Goal: Browse casually: Explore the website without a specific task or goal

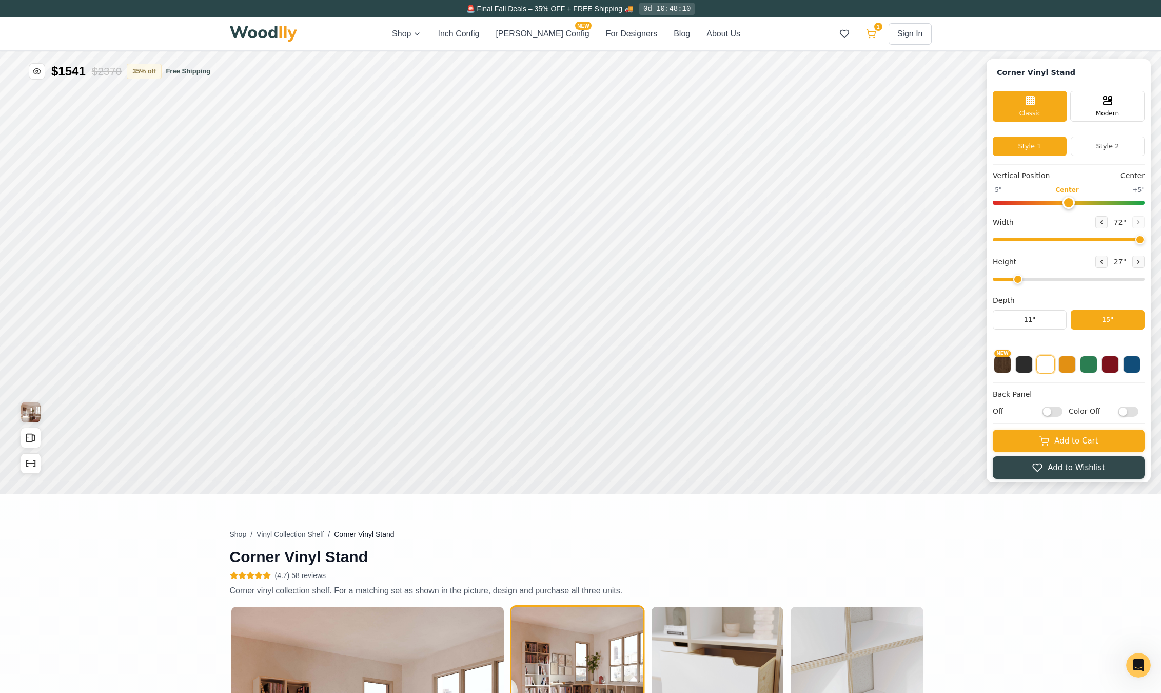
click at [874, 32] on icon at bounding box center [870, 33] width 9 height 6
click at [299, 34] on div "Shop Inch Config [PERSON_NAME] Config NEW For Designers Blog About Us 1 Sign In…" at bounding box center [581, 33] width 702 height 33
click at [268, 33] on img at bounding box center [264, 34] width 68 height 16
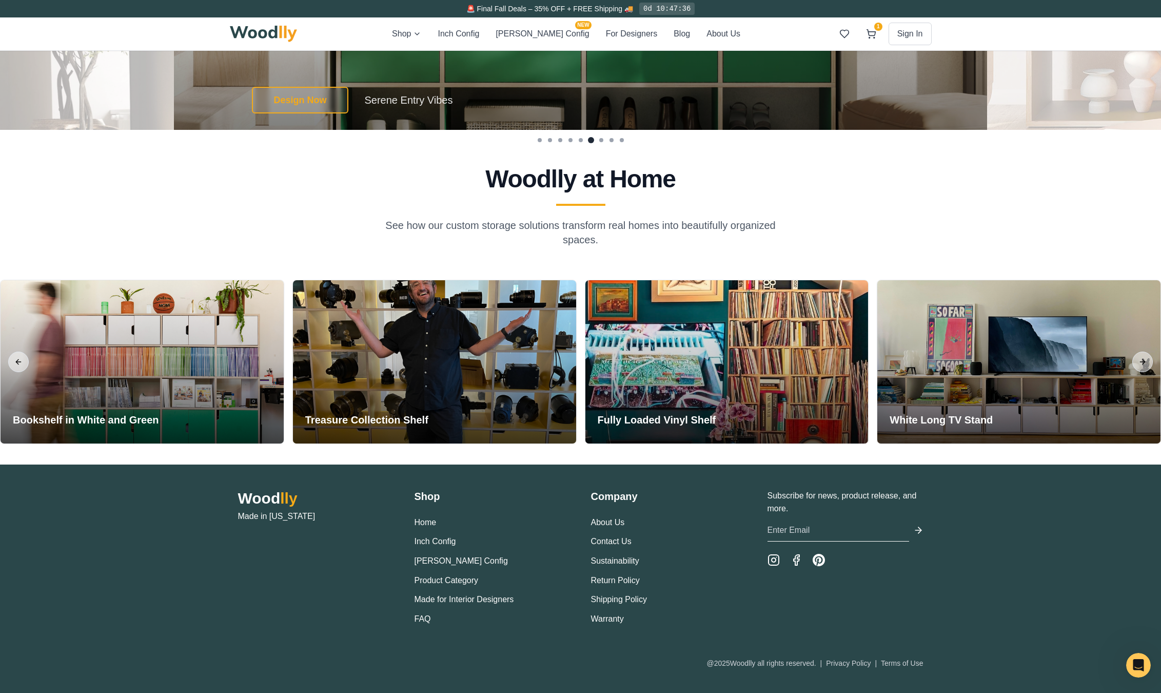
scroll to position [2520, 0]
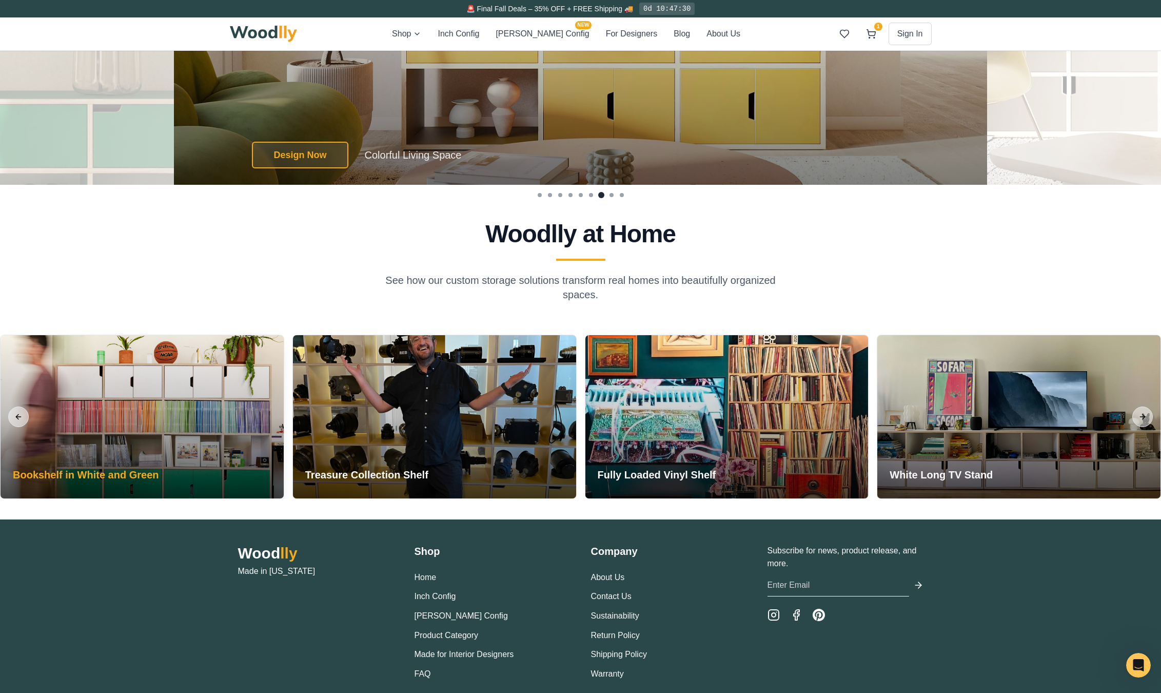
click at [237, 448] on div at bounding box center [142, 416] width 283 height 163
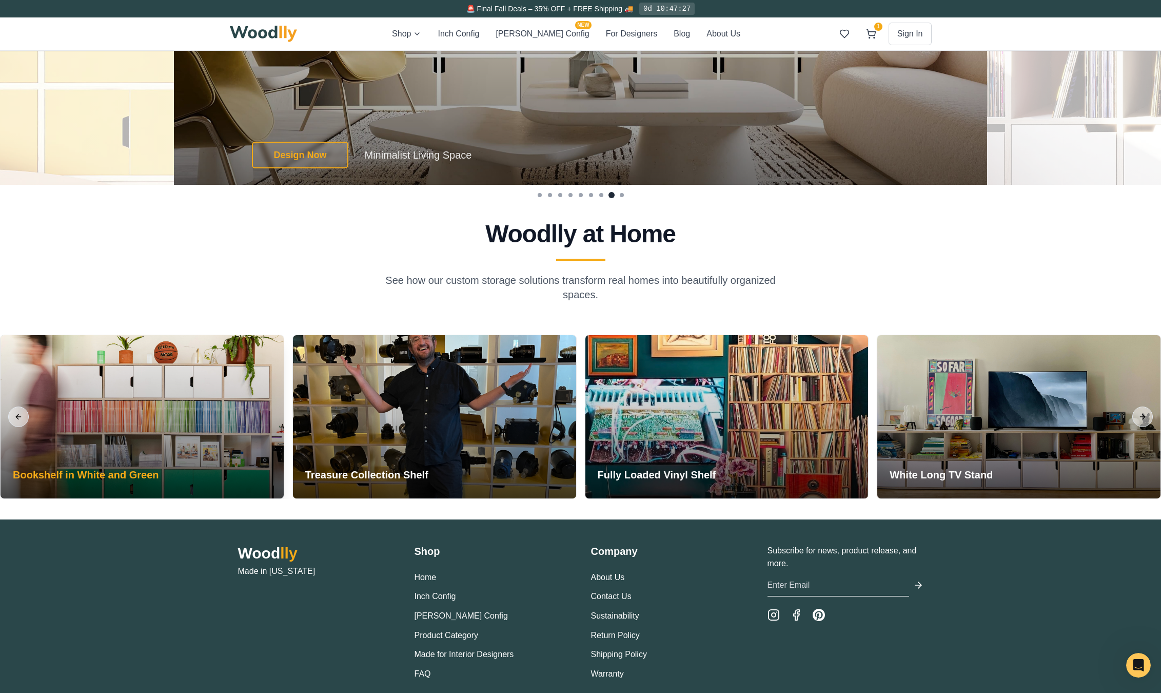
click at [127, 475] on h3 "Bookshelf in White and Green" at bounding box center [86, 474] width 146 height 14
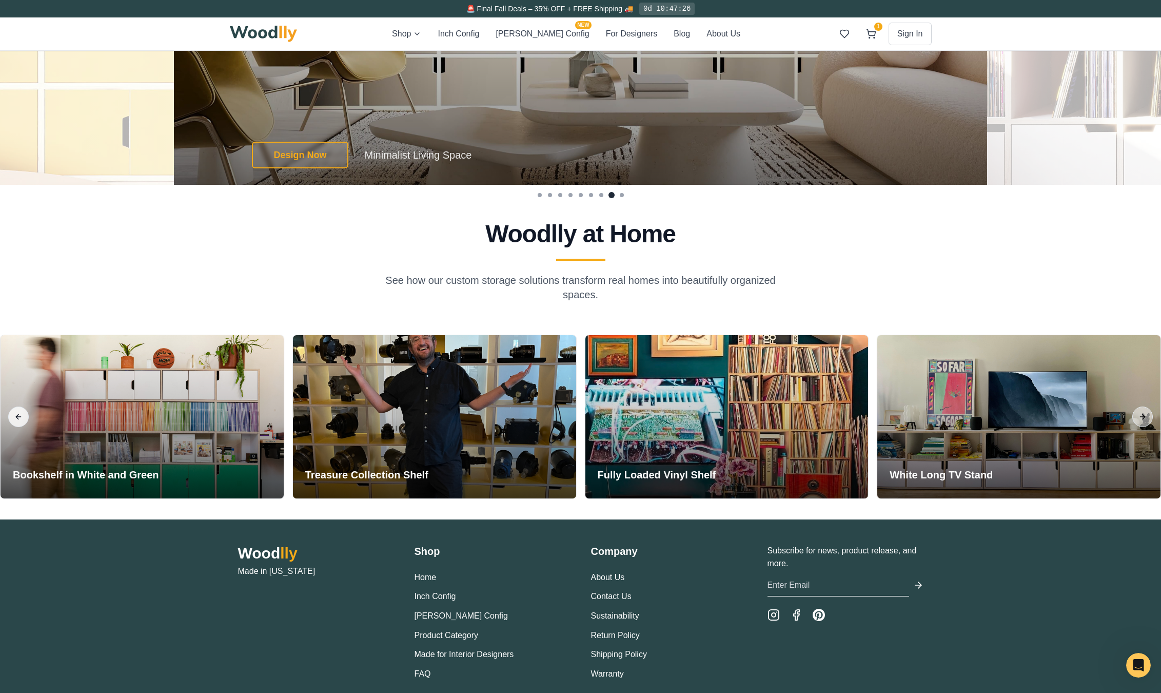
click at [14, 417] on button "Previous slide" at bounding box center [18, 416] width 21 height 21
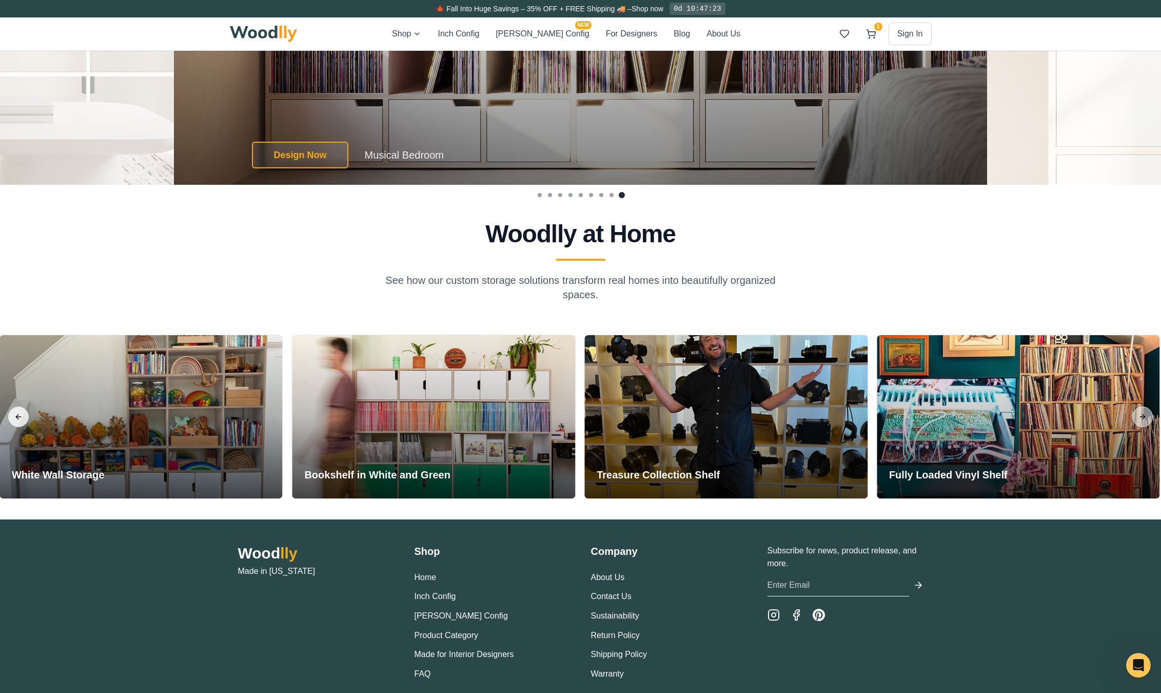
click at [14, 417] on button "Previous slide" at bounding box center [18, 416] width 21 height 21
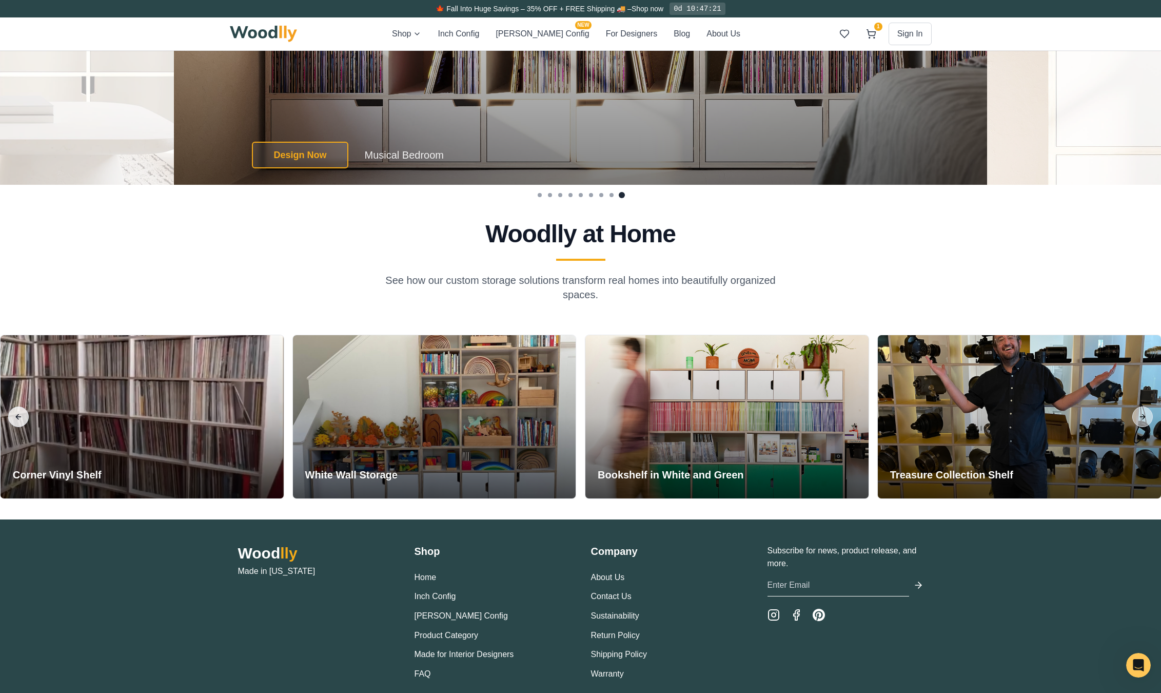
click at [14, 417] on button "Previous slide" at bounding box center [18, 416] width 21 height 21
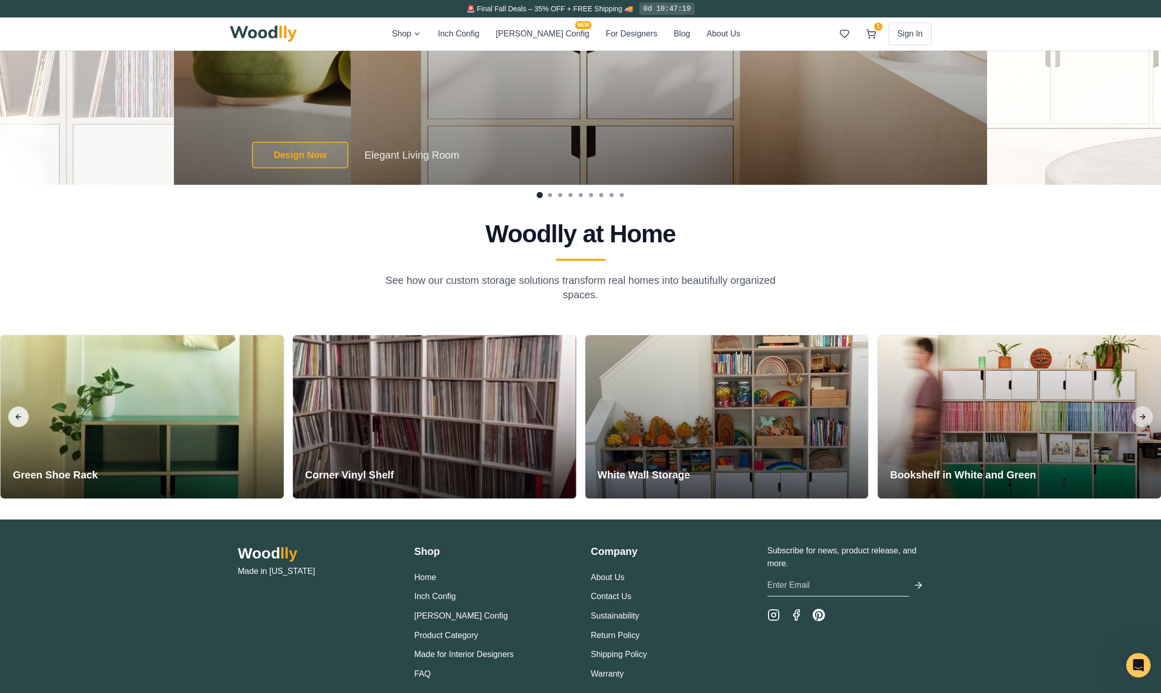
click at [14, 417] on button "Previous slide" at bounding box center [18, 416] width 21 height 21
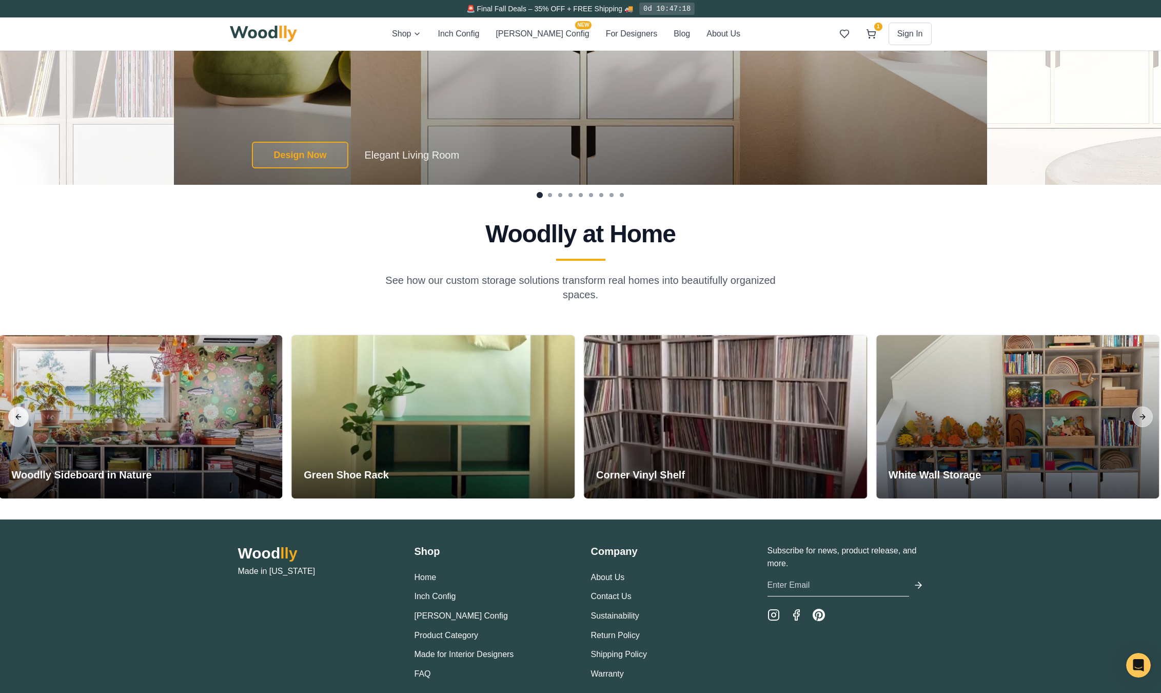
click at [14, 417] on button "Previous slide" at bounding box center [18, 416] width 21 height 21
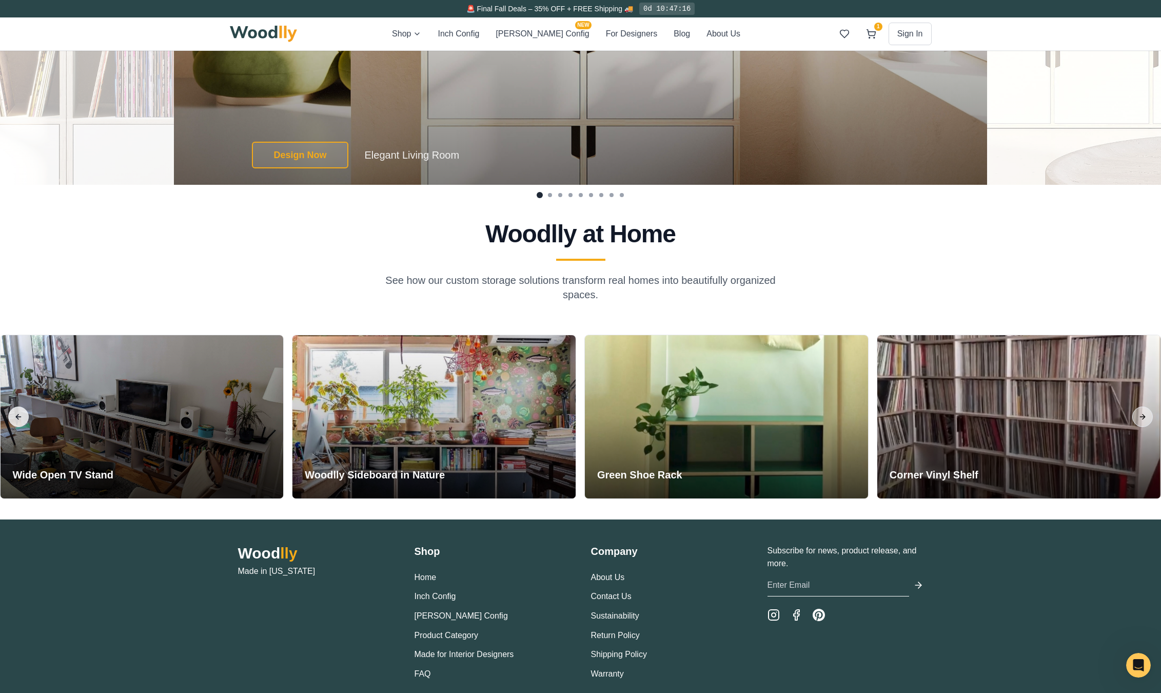
click at [14, 417] on button "Previous slide" at bounding box center [18, 416] width 21 height 21
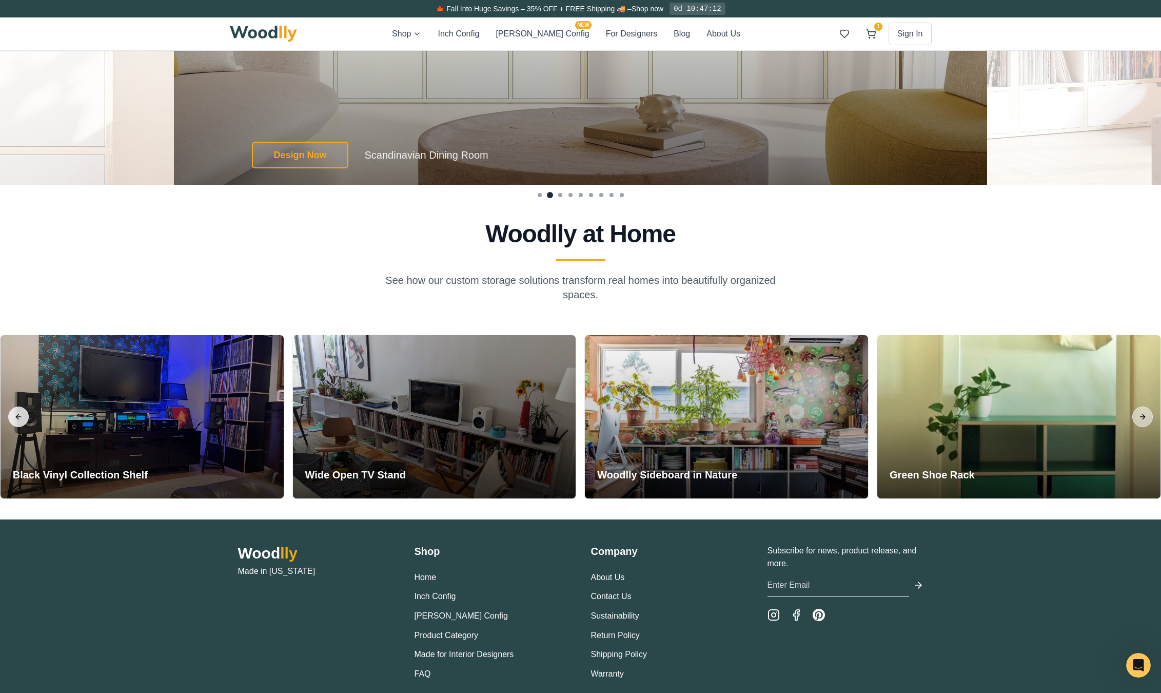
click at [14, 417] on button "Previous slide" at bounding box center [18, 416] width 21 height 21
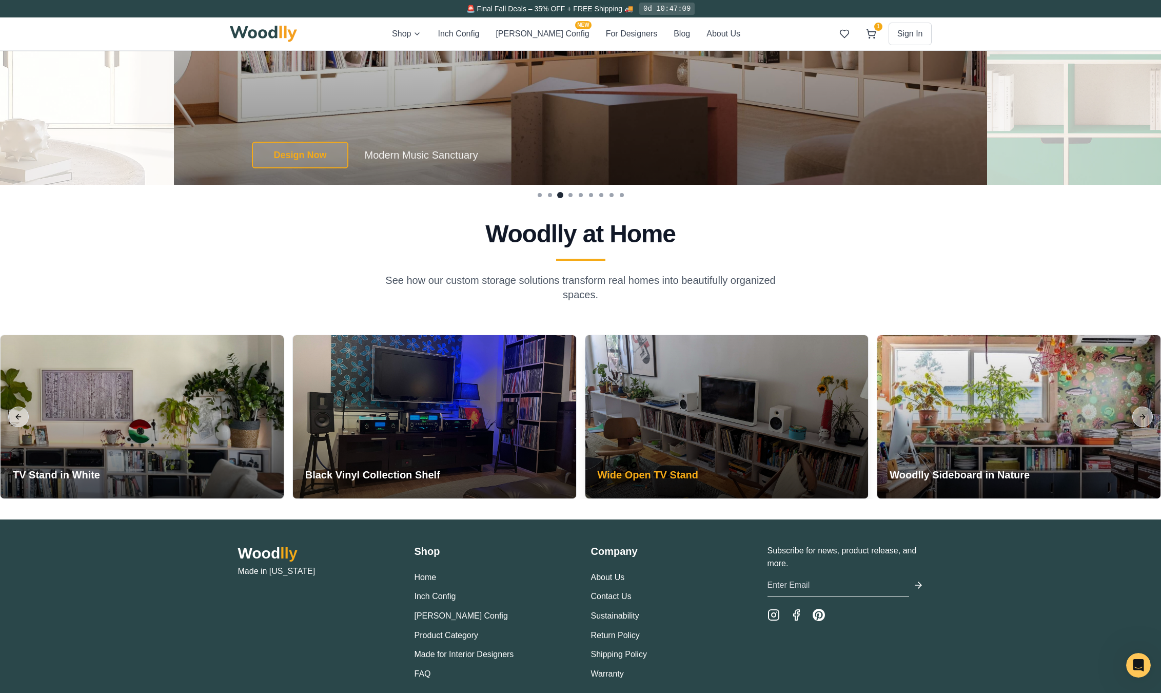
click at [750, 468] on div at bounding box center [726, 416] width 283 height 163
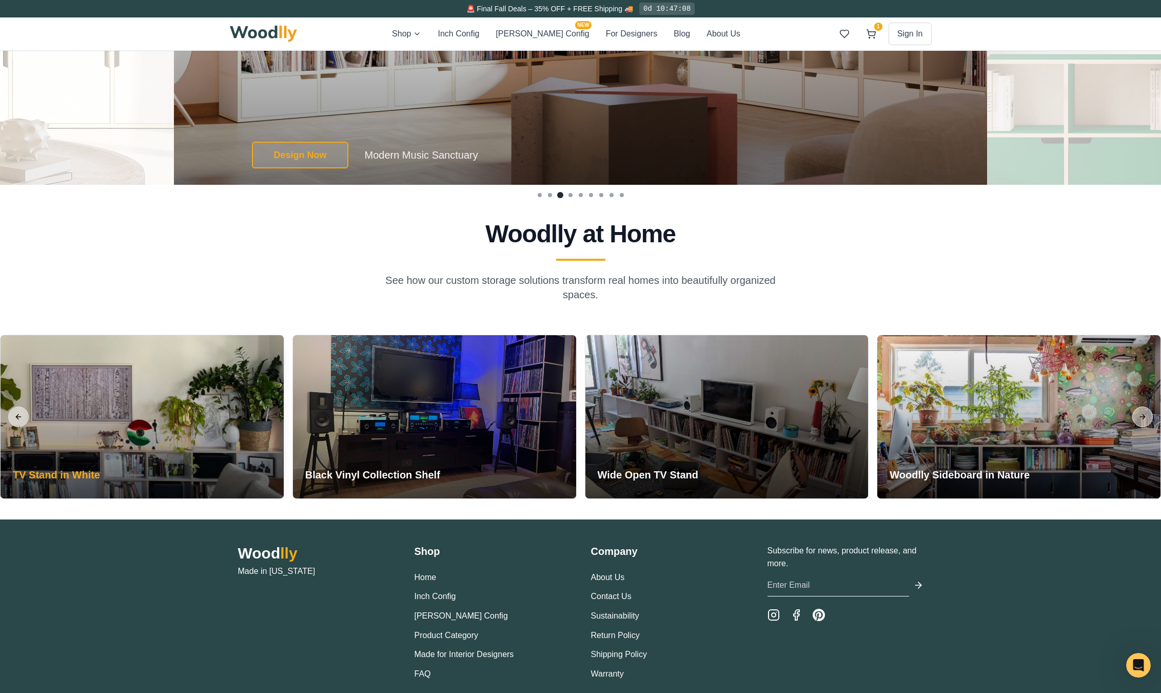
click at [198, 477] on div at bounding box center [142, 416] width 283 height 163
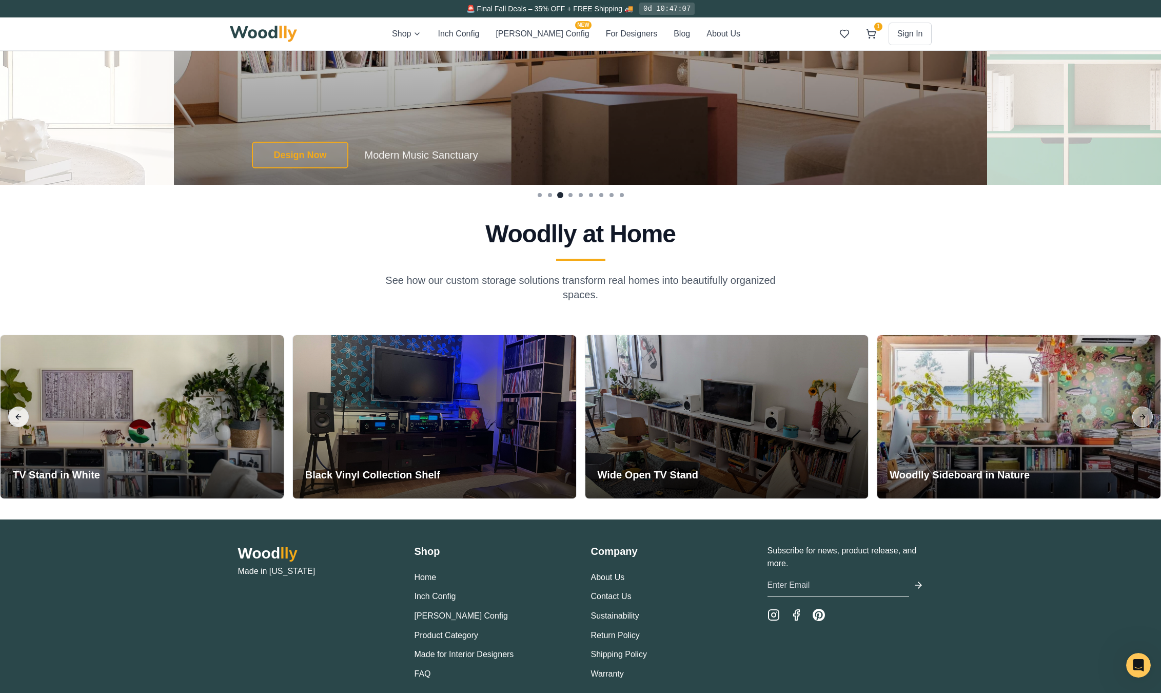
click at [17, 419] on button "Previous slide" at bounding box center [18, 416] width 21 height 21
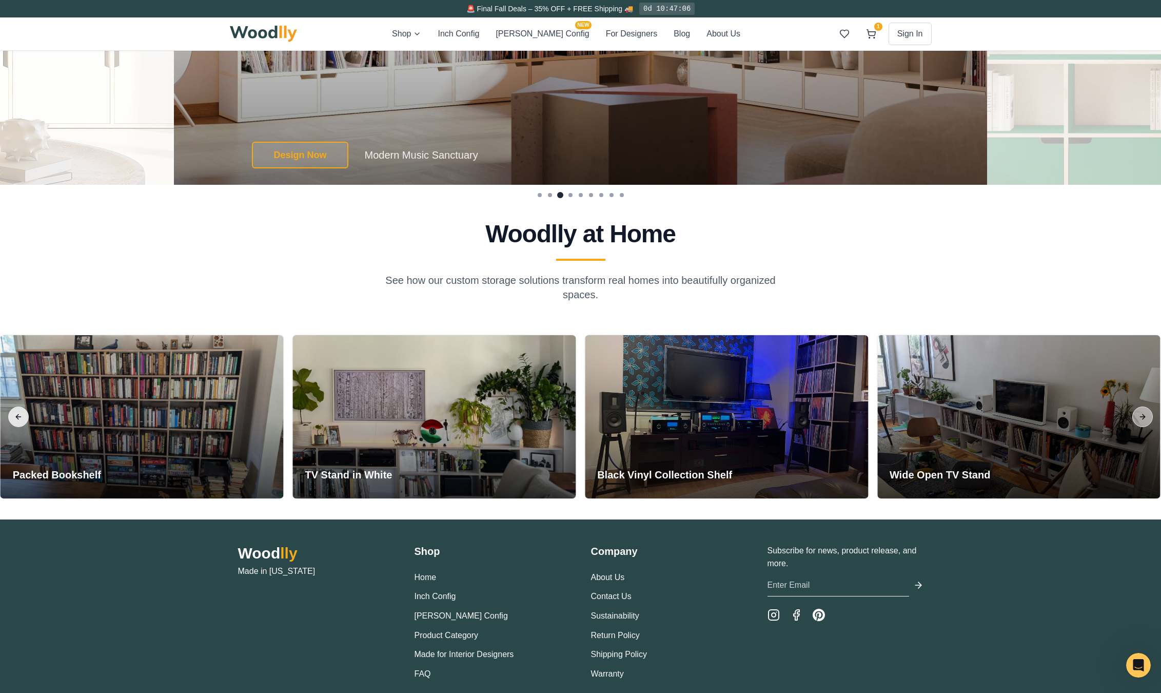
click at [17, 419] on button "Previous slide" at bounding box center [18, 416] width 21 height 21
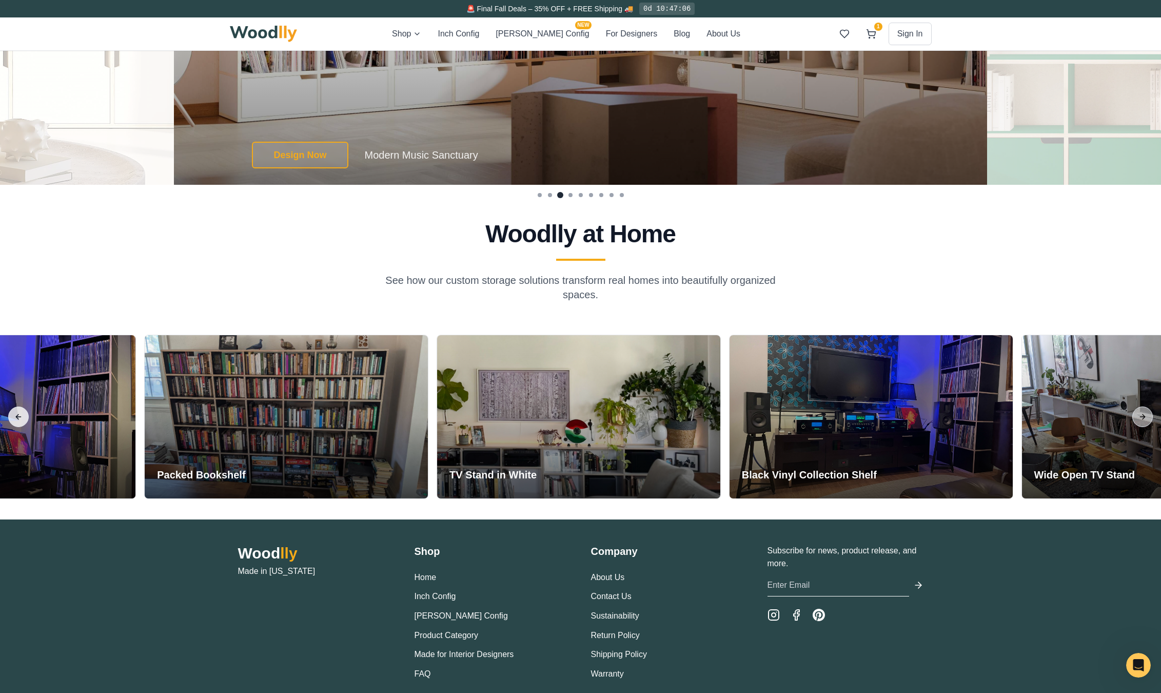
click at [17, 419] on button "Previous slide" at bounding box center [18, 416] width 21 height 21
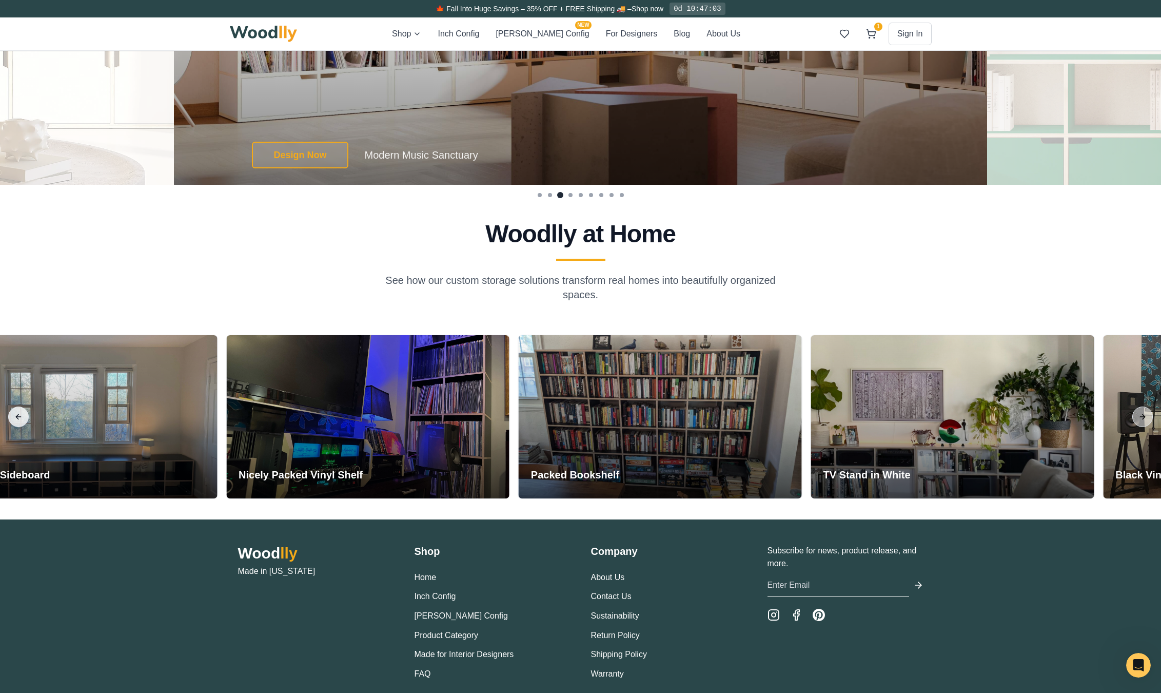
click at [17, 419] on button "Previous slide" at bounding box center [18, 416] width 21 height 21
